Goal: Find specific page/section: Find specific page/section

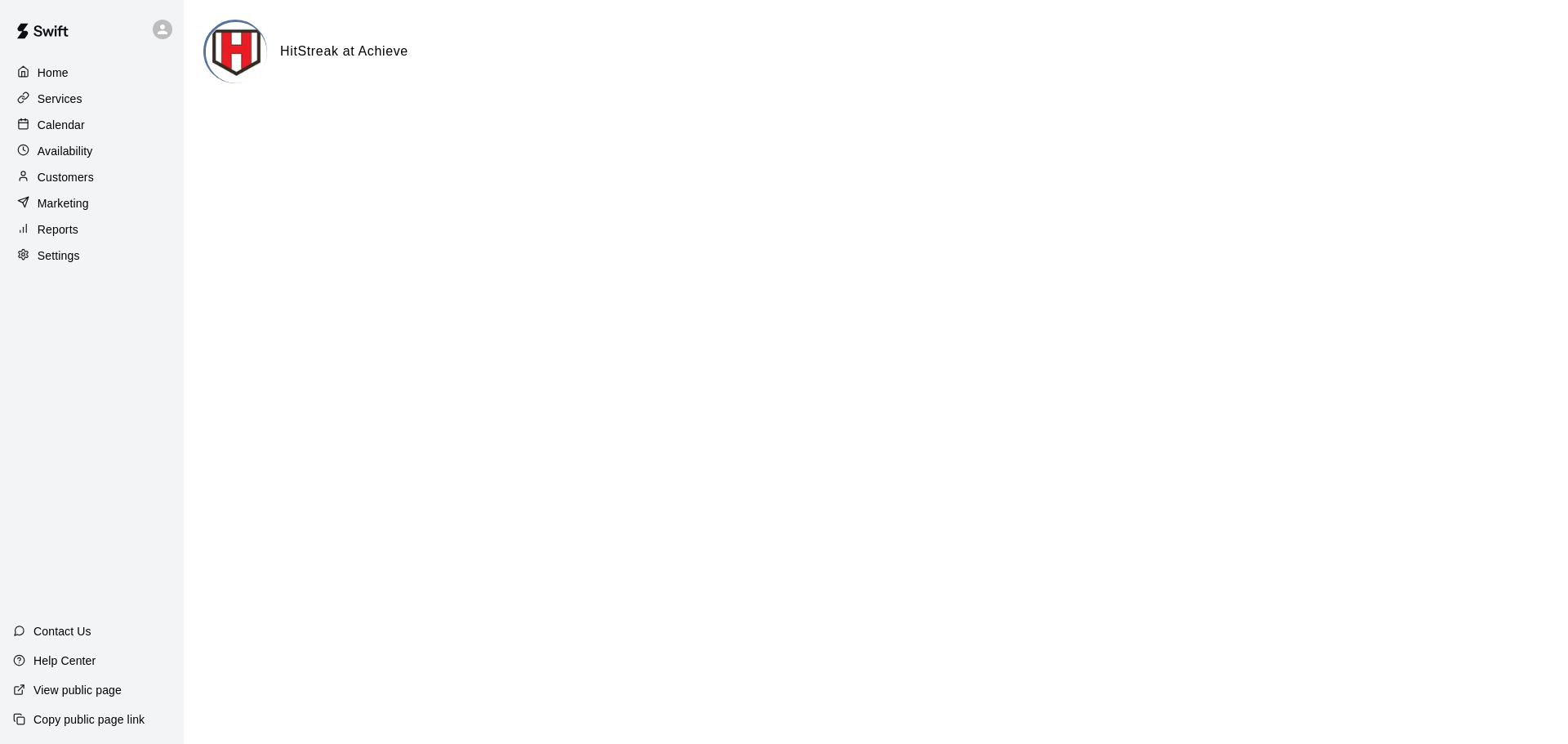
click at [75, 107] on p "Services" at bounding box center [60, 98] width 45 height 17
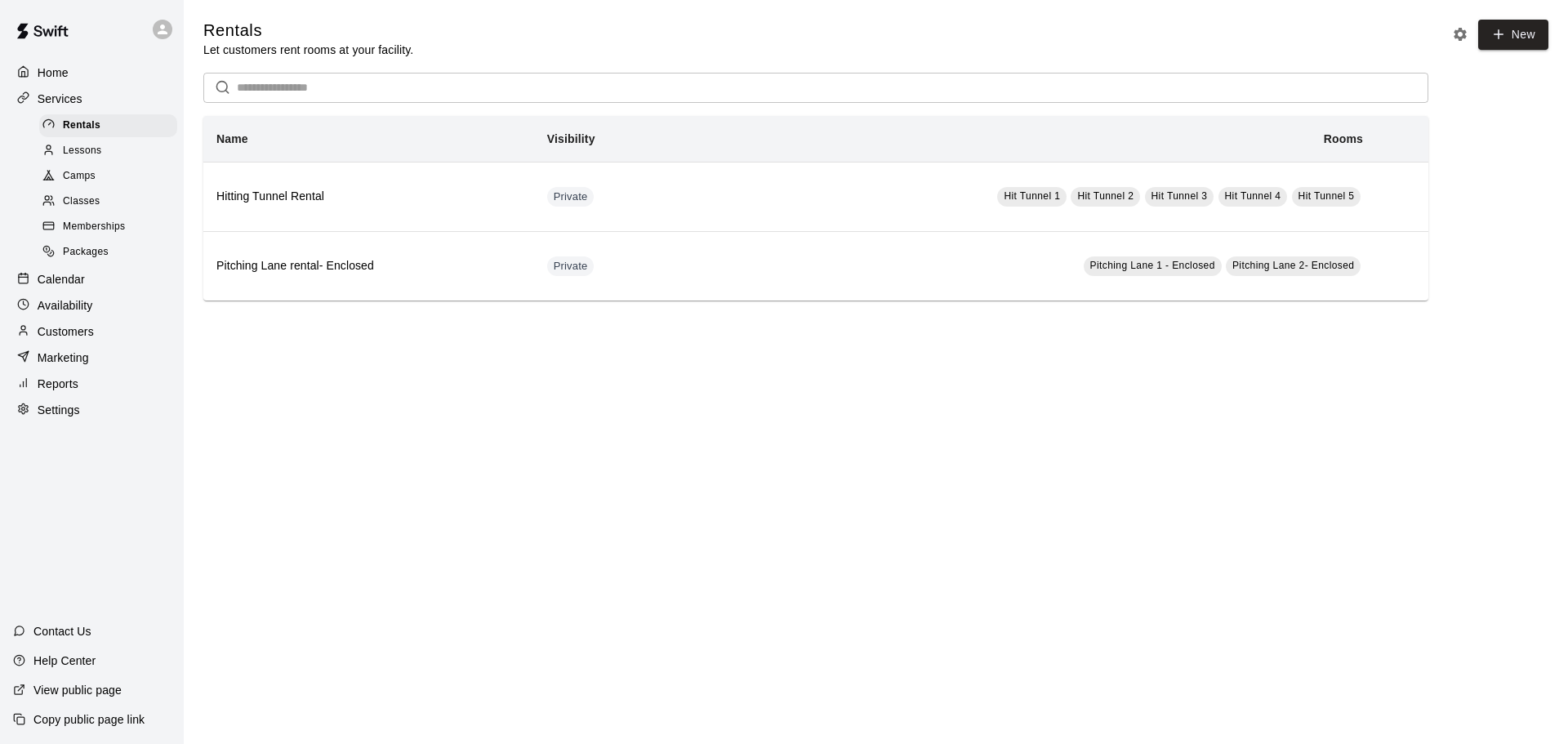
click at [104, 174] on div "Camps" at bounding box center [108, 176] width 138 height 23
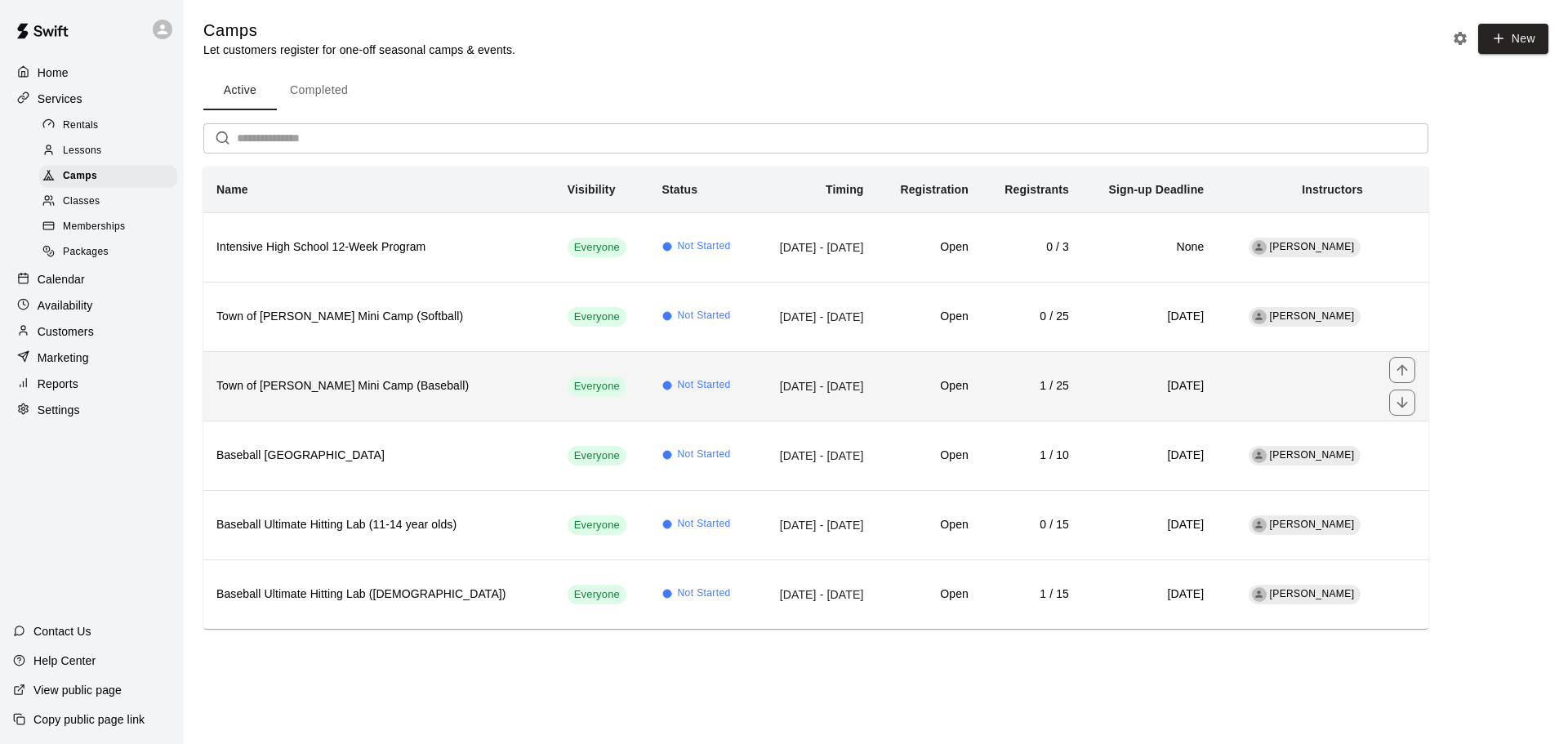
click at [397, 379] on h6 "Town of [PERSON_NAME] Mini Camp (Baseball)" at bounding box center [379, 386] width 325 height 18
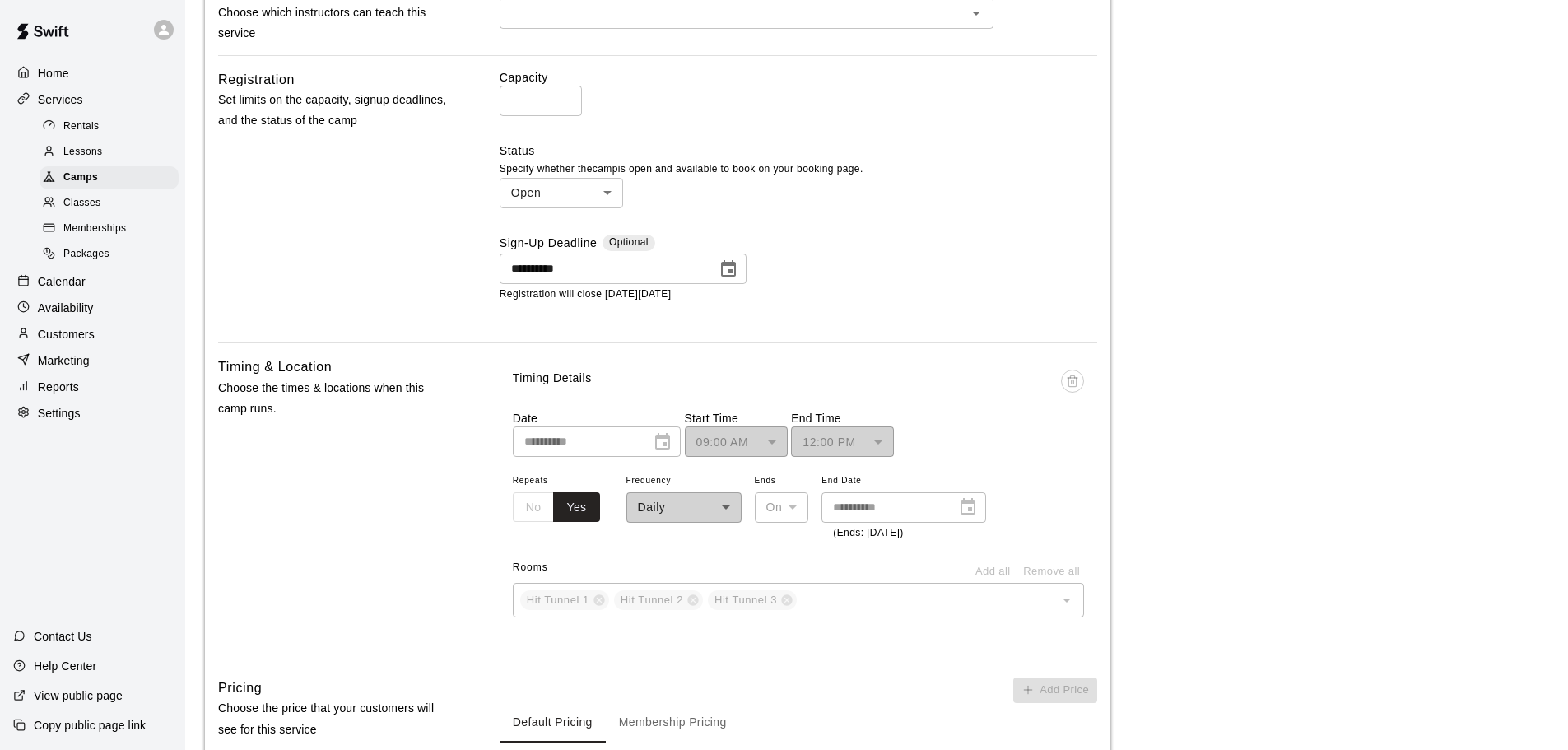
scroll to position [658, 0]
